Goal: Information Seeking & Learning: Find specific fact

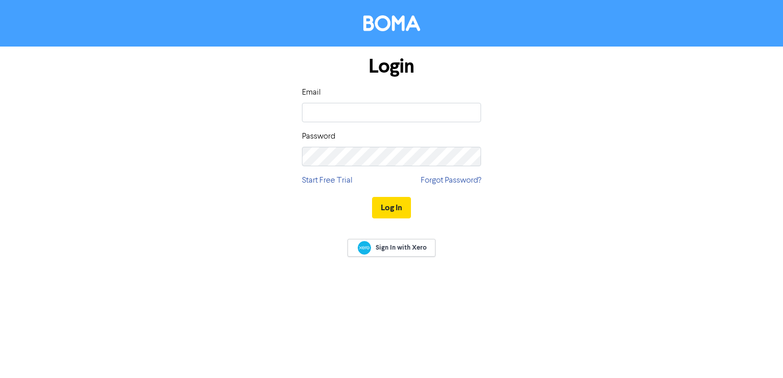
click at [350, 115] on input "email" at bounding box center [391, 112] width 179 height 19
type input "[EMAIL_ADDRESS][DOMAIN_NAME]"
click at [372, 197] on button "Log In" at bounding box center [391, 207] width 39 height 21
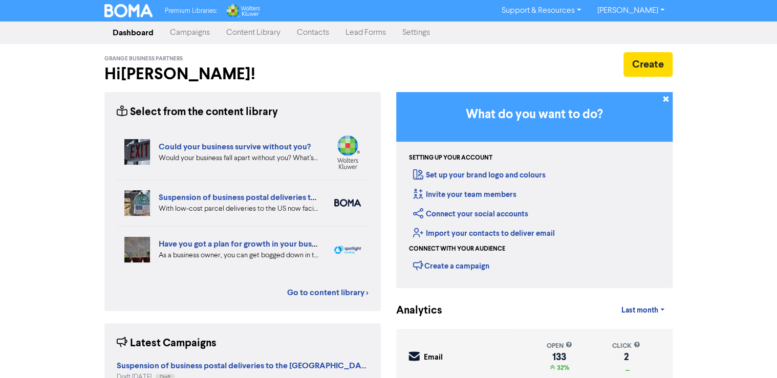
click at [240, 30] on link "Content Library" at bounding box center [253, 33] width 71 height 20
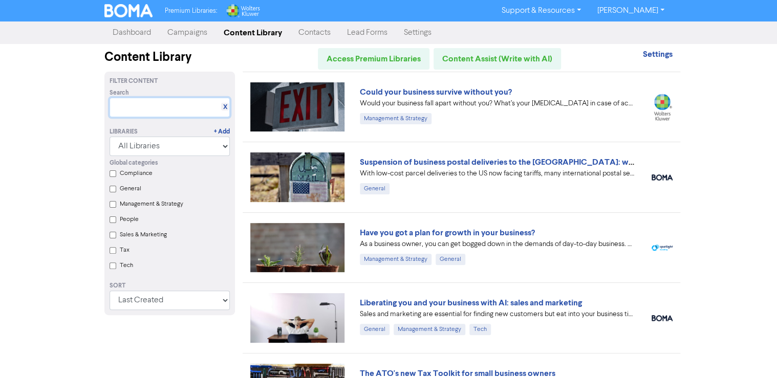
click at [166, 104] on input "text" at bounding box center [169, 107] width 120 height 19
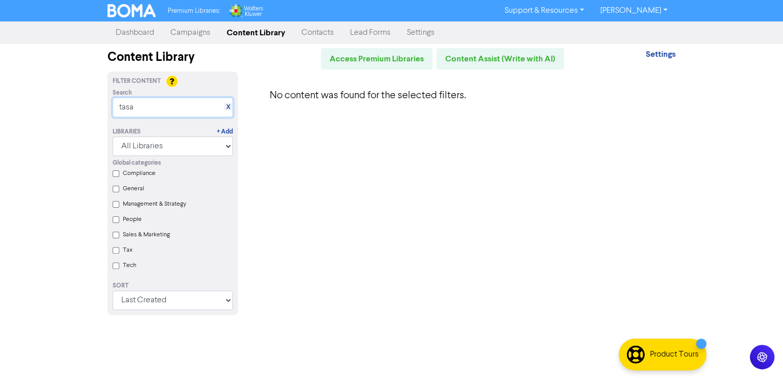
drag, startPoint x: 147, startPoint y: 110, endPoint x: 45, endPoint y: 104, distance: 102.5
click at [87, 110] on div "Premium Libraries: Support & Resources Video Tutorials FAQ & Guides Marketing E…" at bounding box center [391, 189] width 783 height 378
drag, startPoint x: 188, startPoint y: 109, endPoint x: -52, endPoint y: 116, distance: 240.5
click at [0, 116] on html "Premium Libraries: Support & Resources Video Tutorials FAQ & Guides Marketing E…" at bounding box center [391, 189] width 783 height 378
type input "t"
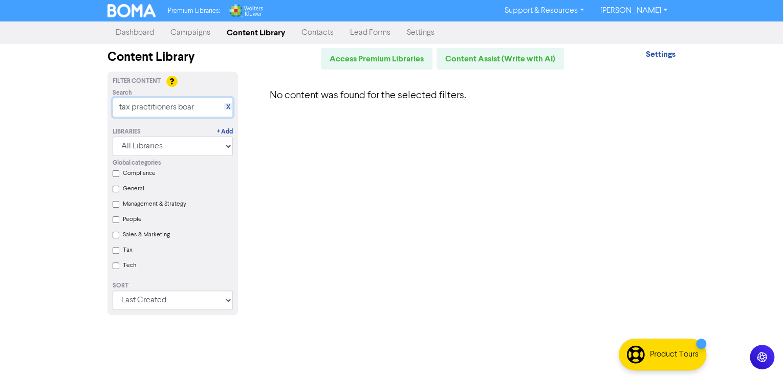
type input "tax practitioners board"
drag, startPoint x: 213, startPoint y: 108, endPoint x: -92, endPoint y: 103, distance: 304.9
click at [0, 103] on html "Premium Libraries: Support & Resources Video Tutorials FAQ & Guides Marketing E…" at bounding box center [391, 189] width 783 height 378
